Goal: Submit feedback/report problem

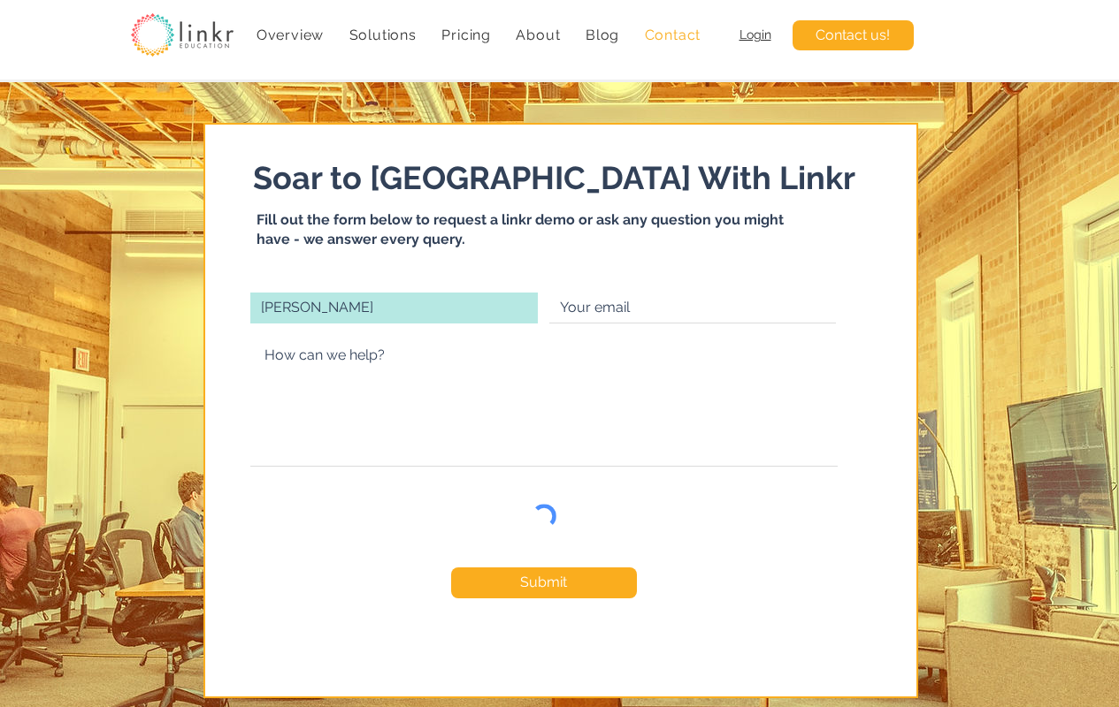
type input "[PERSON_NAME]"
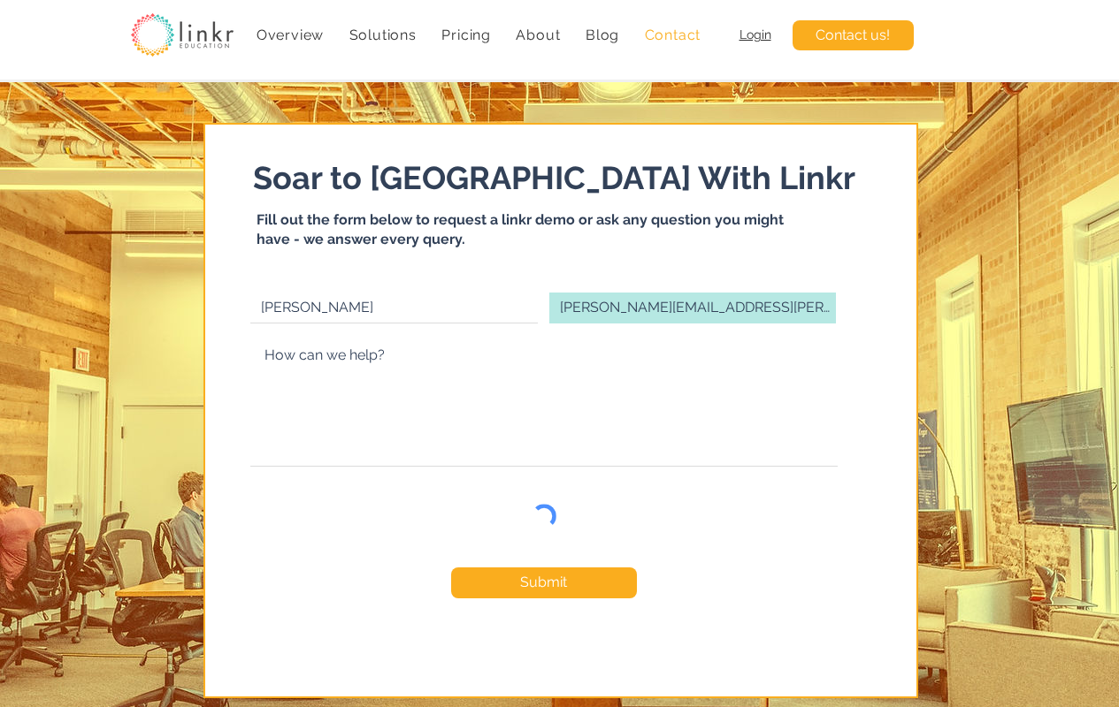
type input "[PERSON_NAME][EMAIL_ADDRESS][PERSON_NAME][DOMAIN_NAME]"
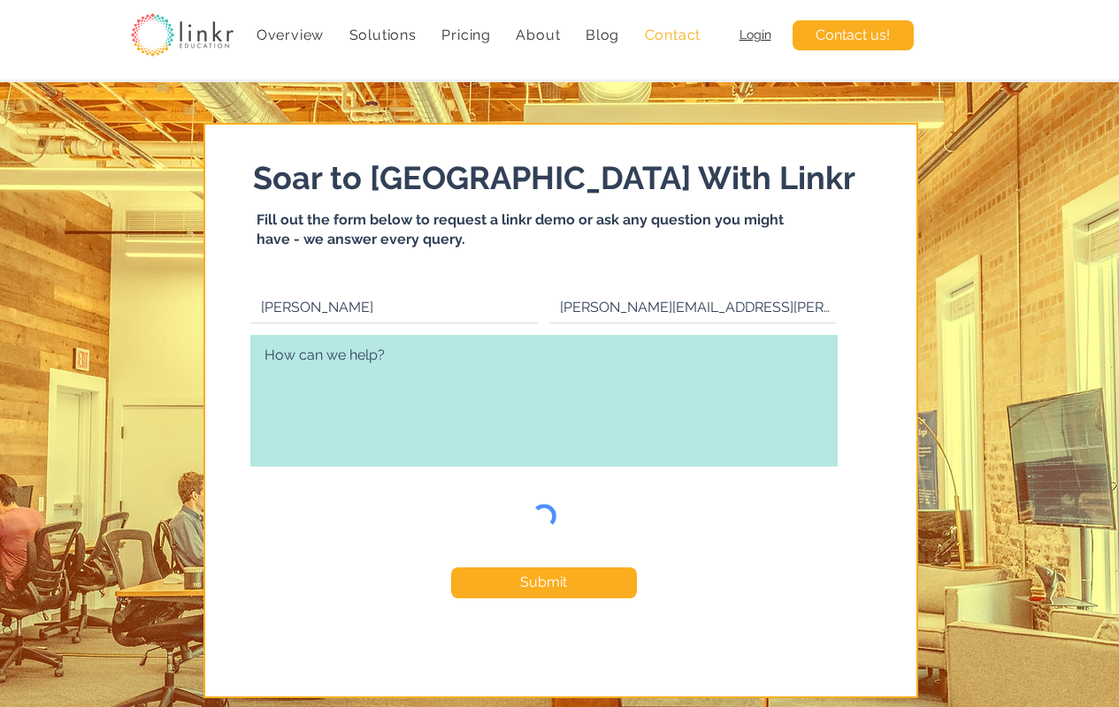
type textarea "Good day there, What does it take to turn an idea into a thriving online store?…"
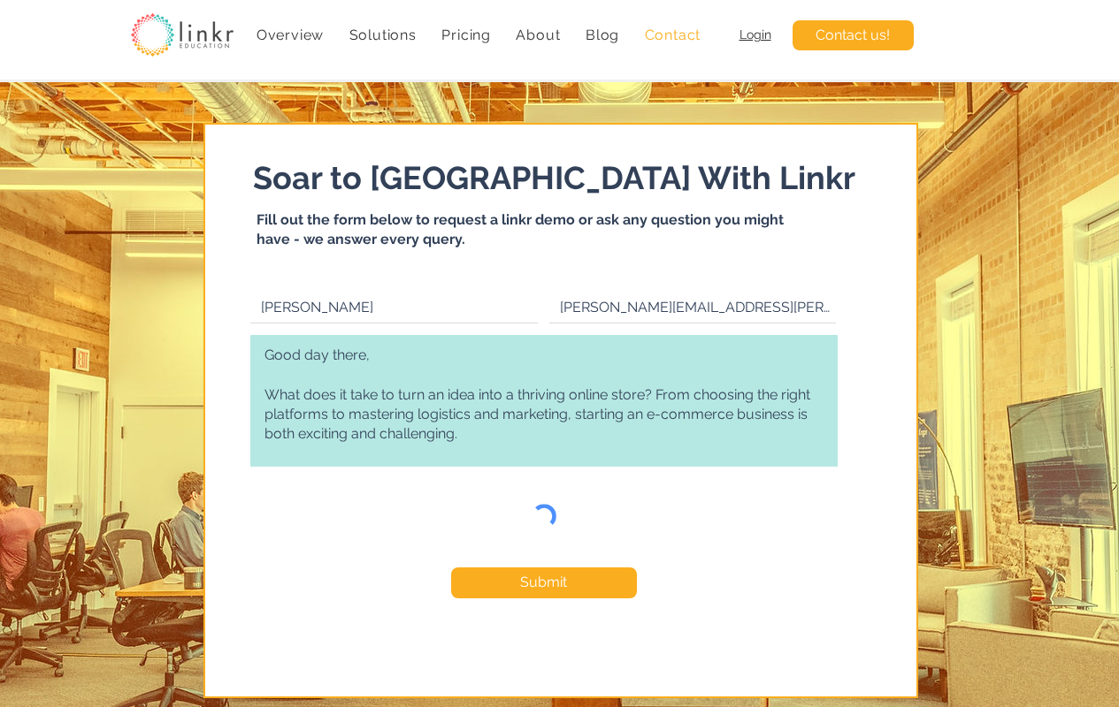
checkbox input "true"
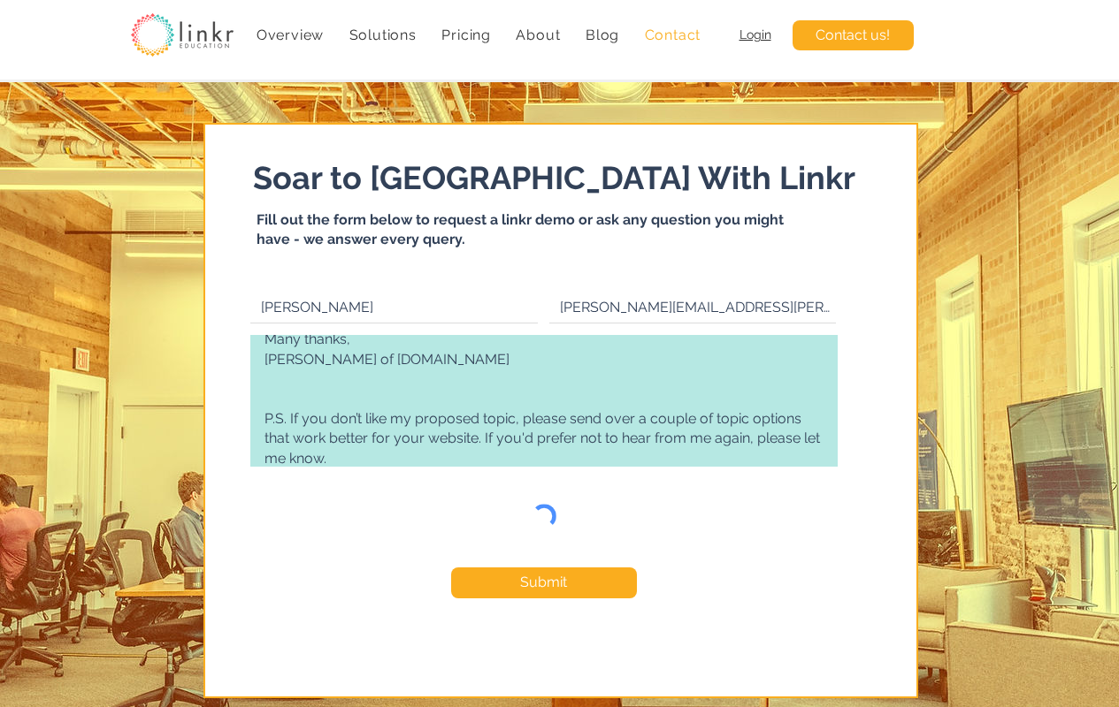
type textarea "Good day there, What does it take to turn an idea into a thriving online store?…"
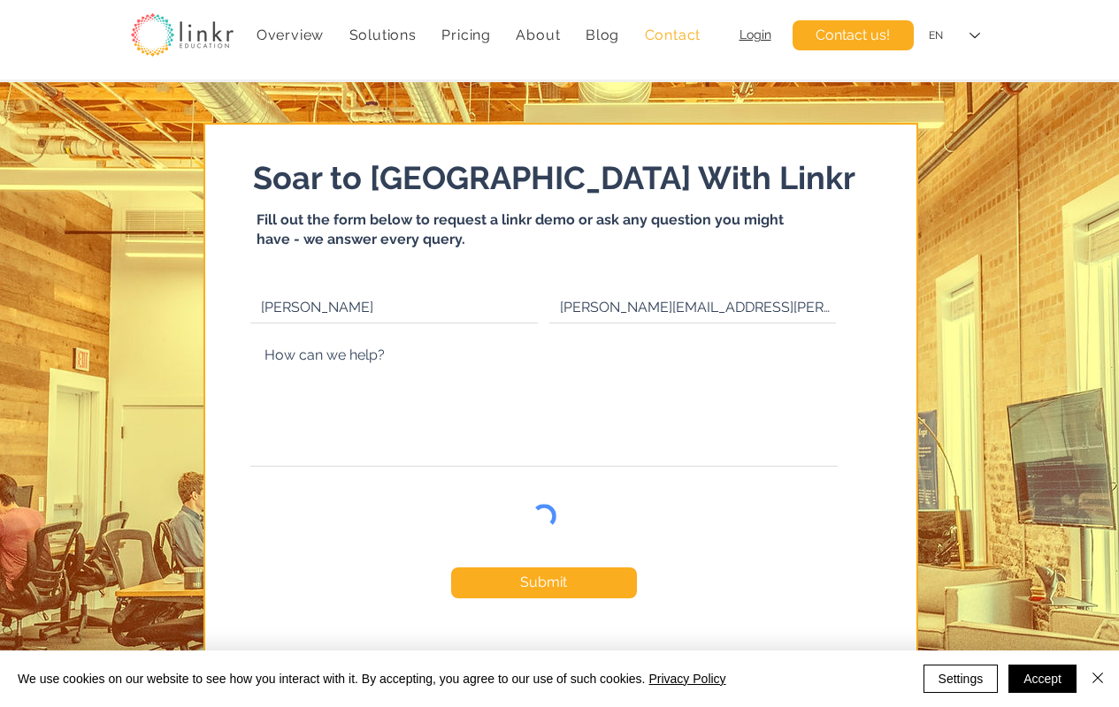
scroll to position [0, 0]
checkbox input "false"
